Goal: Use online tool/utility: Utilize a website feature to perform a specific function

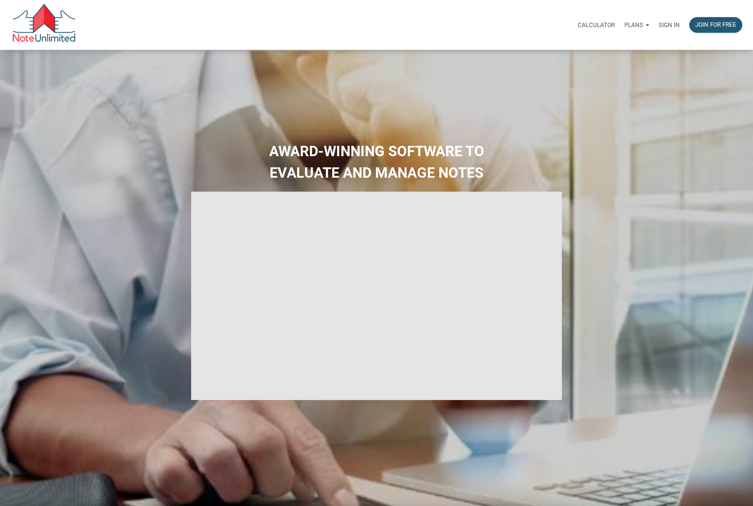
select select
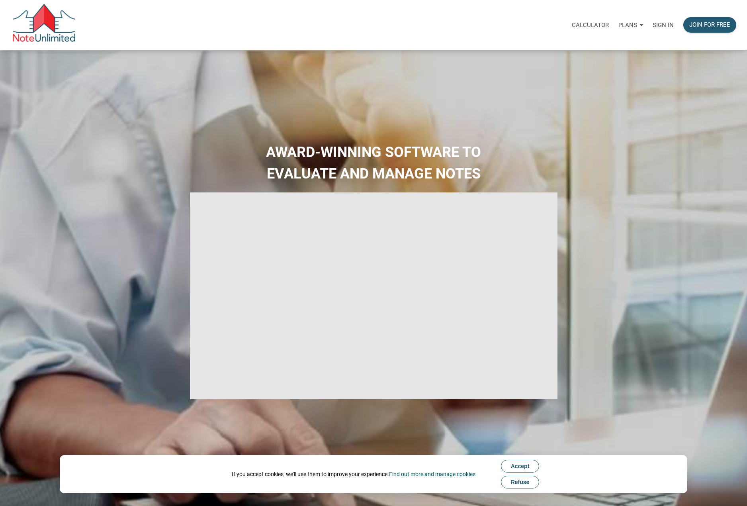
type input "Introduction to new features"
select select
click at [657, 22] on p "Sign in" at bounding box center [663, 25] width 21 height 7
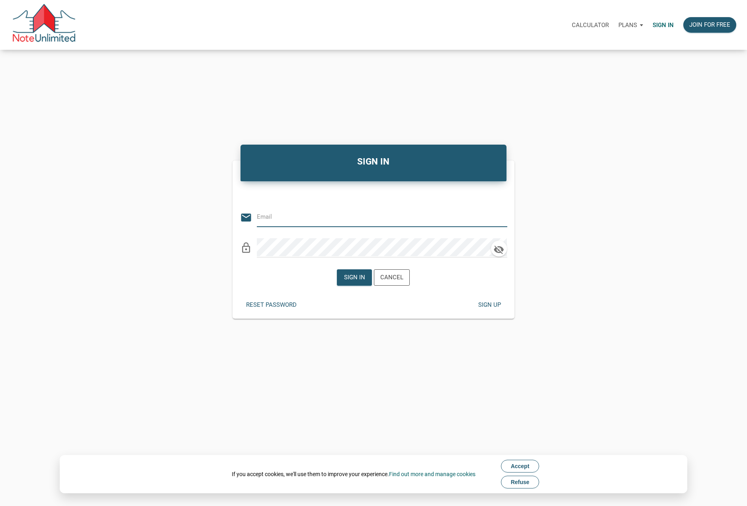
type input "[EMAIL_ADDRESS][DOMAIN_NAME]"
click at [347, 277] on div "Sign in" at bounding box center [354, 277] width 21 height 9
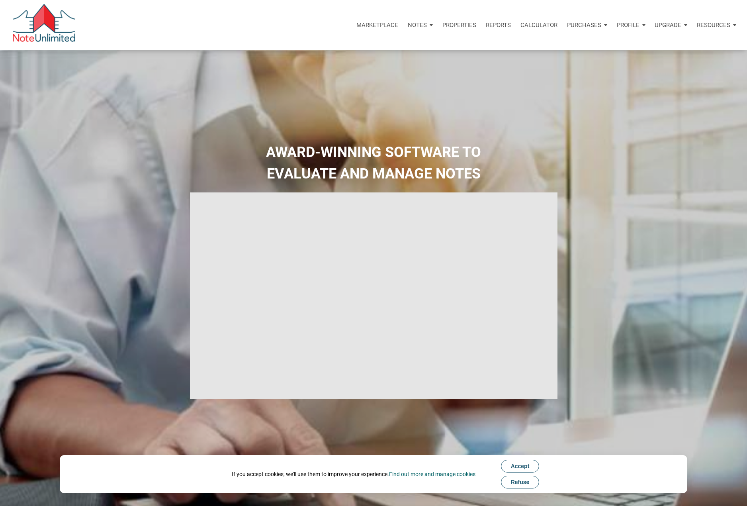
type input "Introduction to new features"
select select
click at [533, 24] on p "Calculator" at bounding box center [539, 25] width 37 height 7
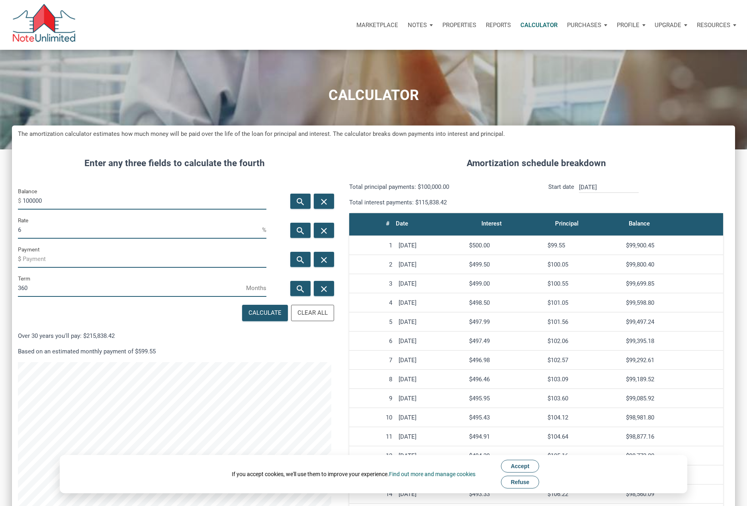
scroll to position [435, 723]
click at [152, 203] on input "100000" at bounding box center [145, 201] width 244 height 18
type input "299000"
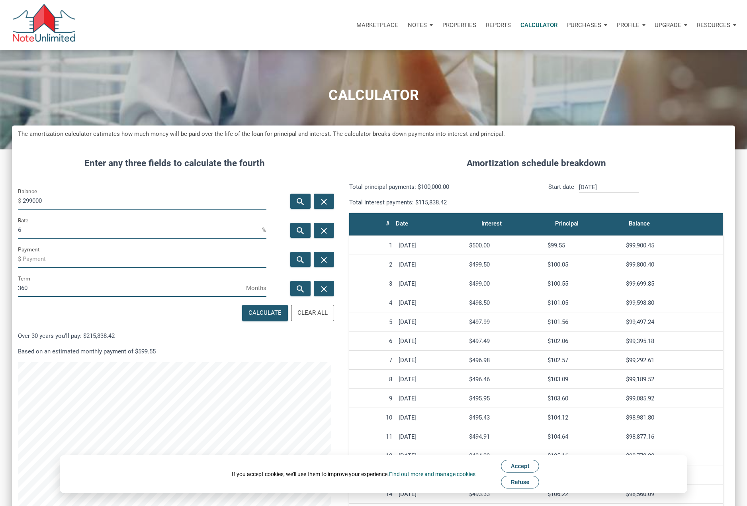
click at [48, 234] on input "6" at bounding box center [140, 230] width 244 height 18
type input "4.25"
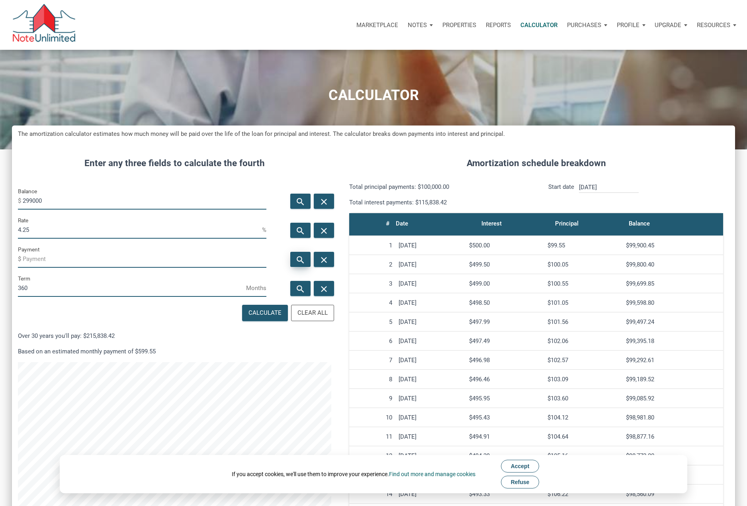
click at [305, 258] on icon "search" at bounding box center [301, 260] width 10 height 10
type input "-1470.9"
click at [58, 229] on input "4.25" at bounding box center [140, 230] width 244 height 18
